Goal: Navigation & Orientation: Find specific page/section

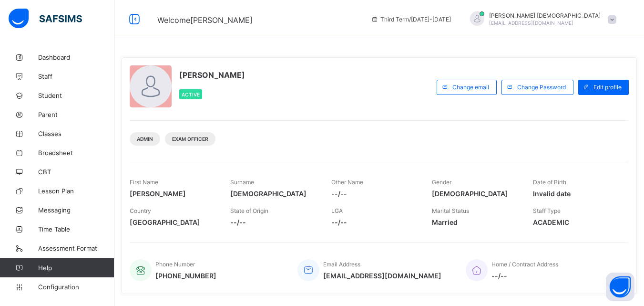
click at [52, 130] on span "Classes" at bounding box center [76, 134] width 76 height 8
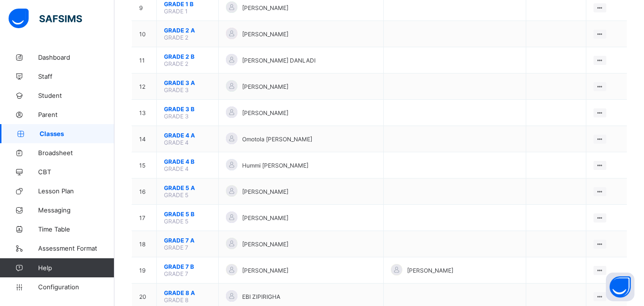
scroll to position [330, 0]
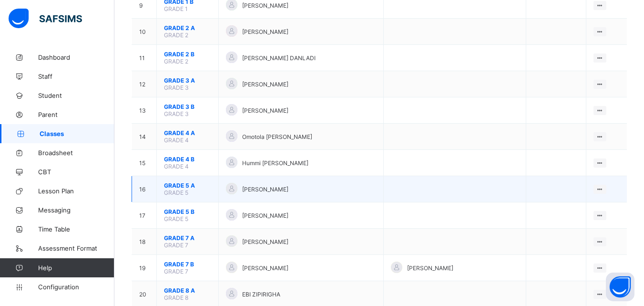
click at [184, 183] on span "GRADE 5 A" at bounding box center [187, 185] width 47 height 7
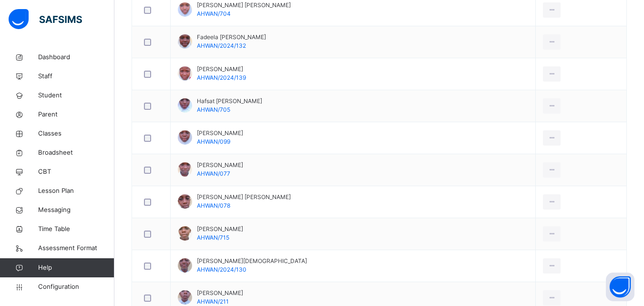
scroll to position [452, 0]
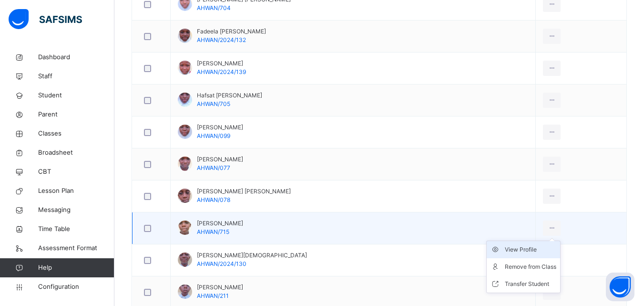
click at [527, 248] on div "View Profile" at bounding box center [531, 250] width 52 height 10
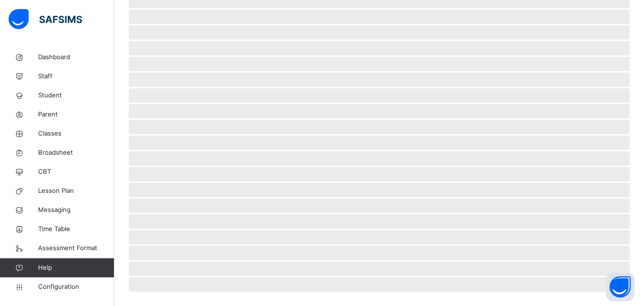
scroll to position [228, 0]
click at [58, 133] on span "Classes" at bounding box center [76, 134] width 76 height 10
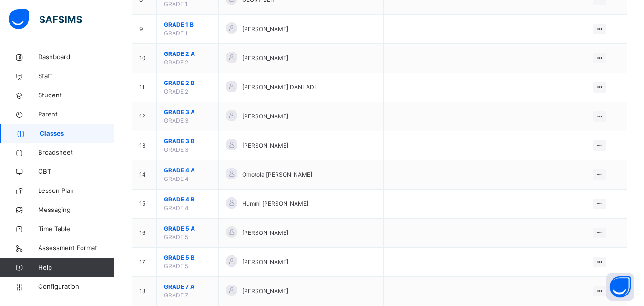
scroll to position [337, 0]
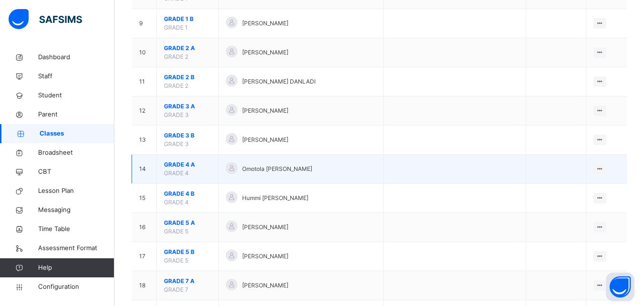
click at [179, 166] on span "GRADE 4 A" at bounding box center [187, 164] width 47 height 9
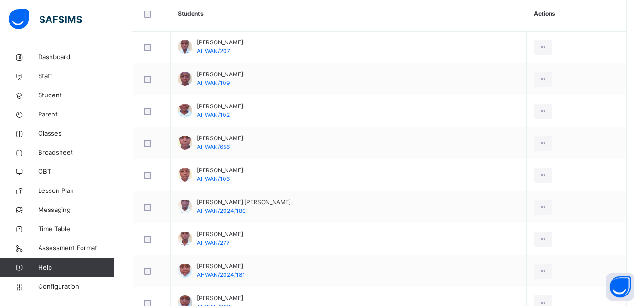
scroll to position [314, 0]
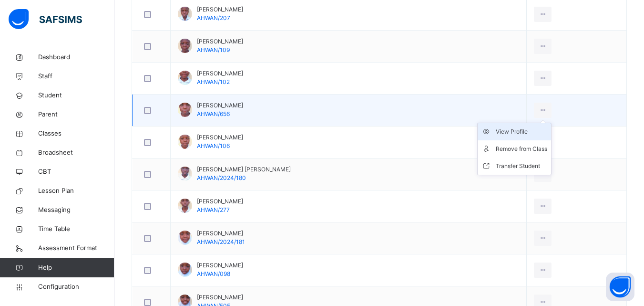
click at [515, 131] on div "View Profile" at bounding box center [522, 132] width 52 height 10
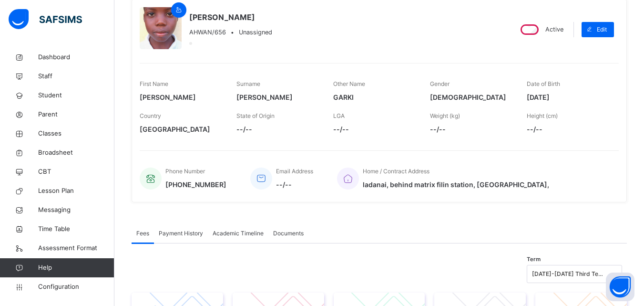
scroll to position [41, 0]
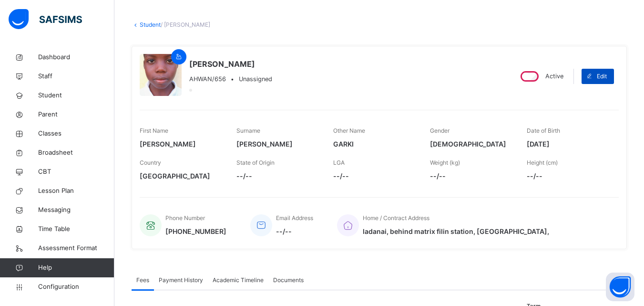
click at [597, 74] on span at bounding box center [589, 76] width 15 height 15
select select "**"
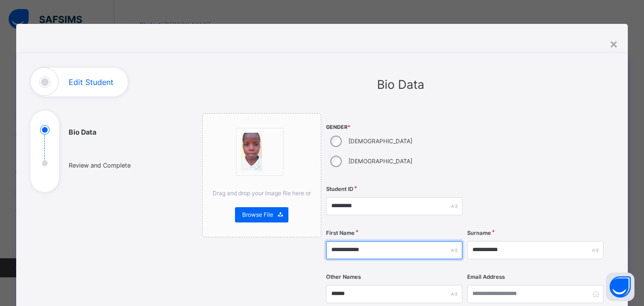
click at [378, 241] on input "**********" at bounding box center [394, 250] width 136 height 18
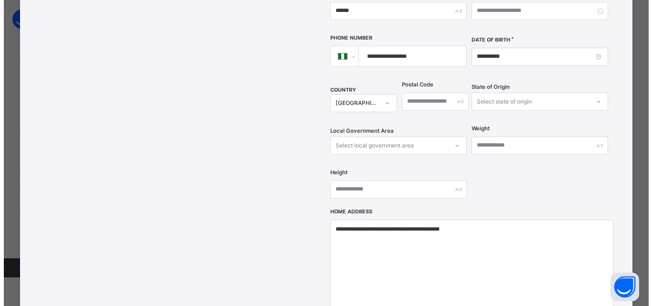
scroll to position [377, 0]
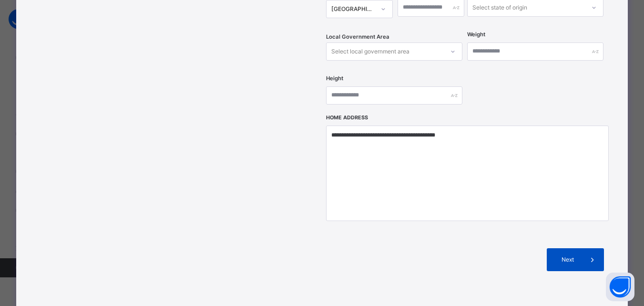
type input "**********"
click at [583, 248] on span at bounding box center [592, 259] width 23 height 23
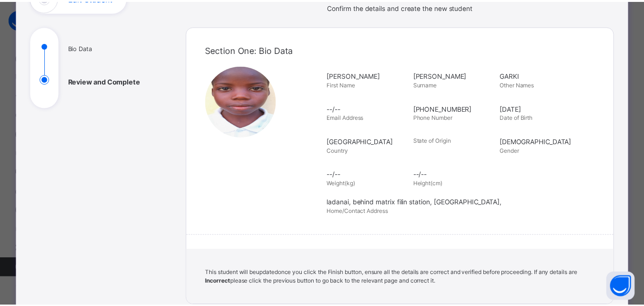
scroll to position [219, 0]
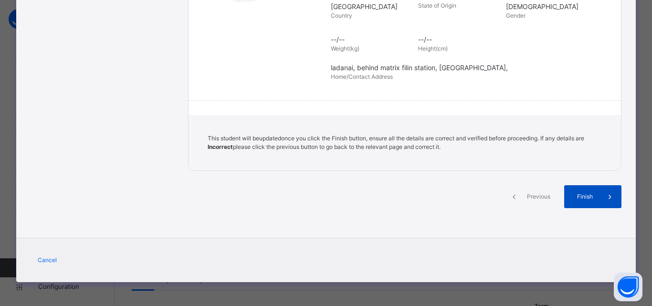
click at [608, 202] on span at bounding box center [609, 196] width 23 height 23
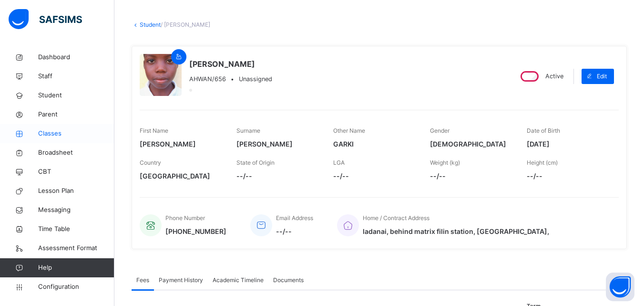
click at [60, 136] on span "Classes" at bounding box center [76, 134] width 76 height 10
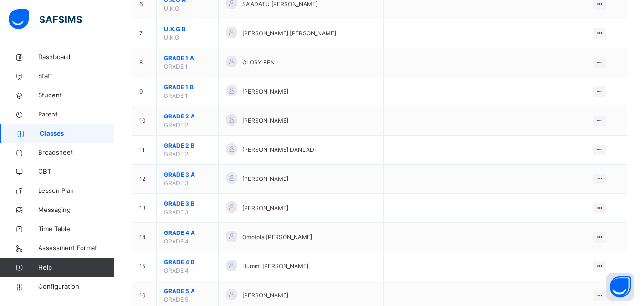
scroll to position [262, 0]
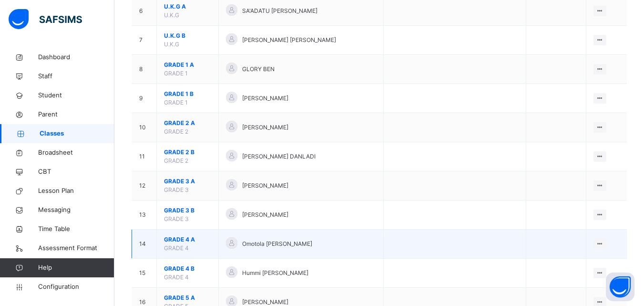
click at [182, 238] on span "GRADE 4 A" at bounding box center [187, 239] width 47 height 9
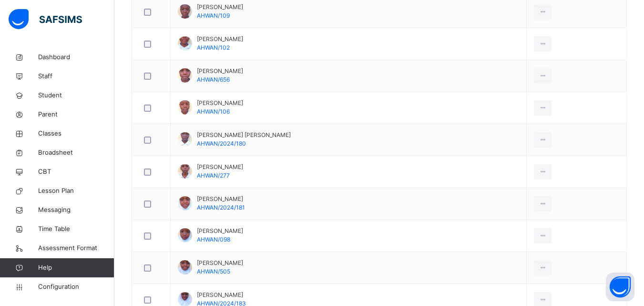
scroll to position [338, 0]
